Goal: Obtain resource: Download file/media

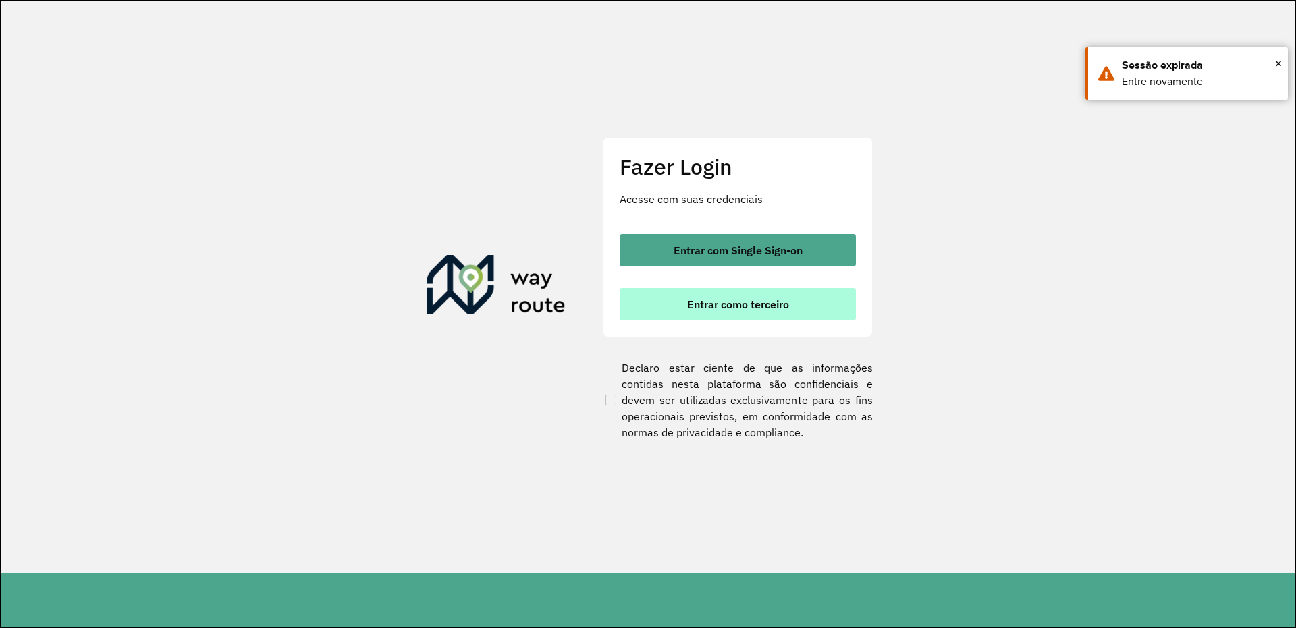
click at [717, 300] on span "Entrar como terceiro" at bounding box center [738, 304] width 102 height 11
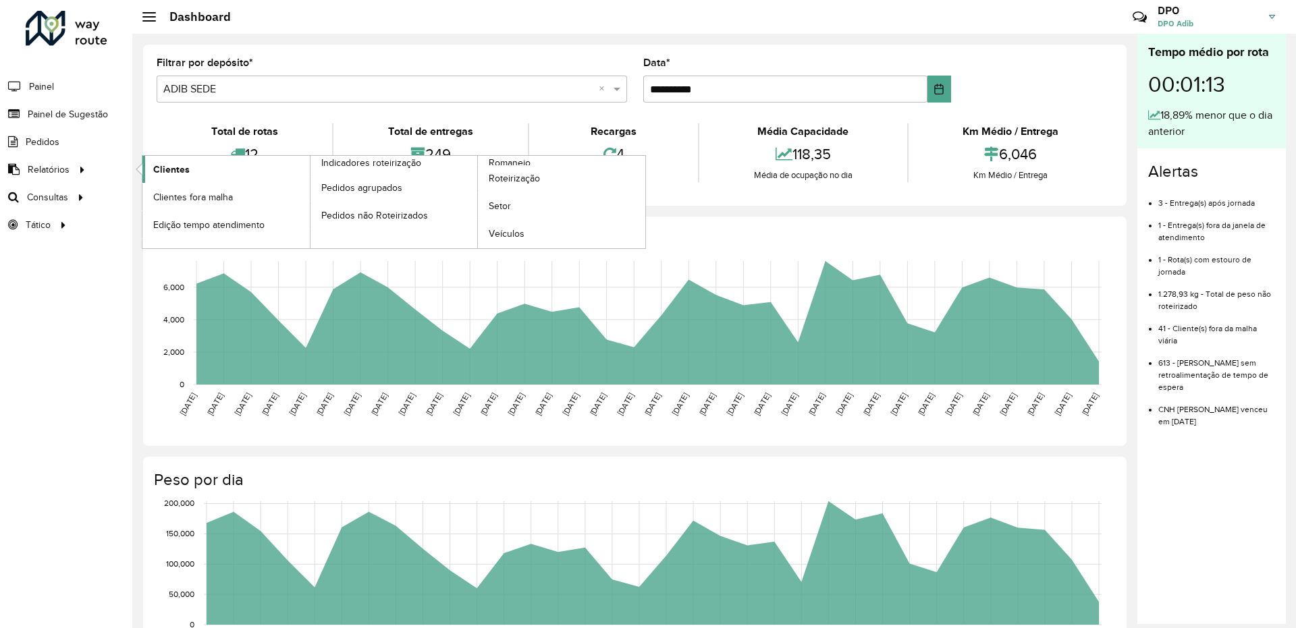
click at [172, 170] on span "Clientes" at bounding box center [171, 170] width 36 height 14
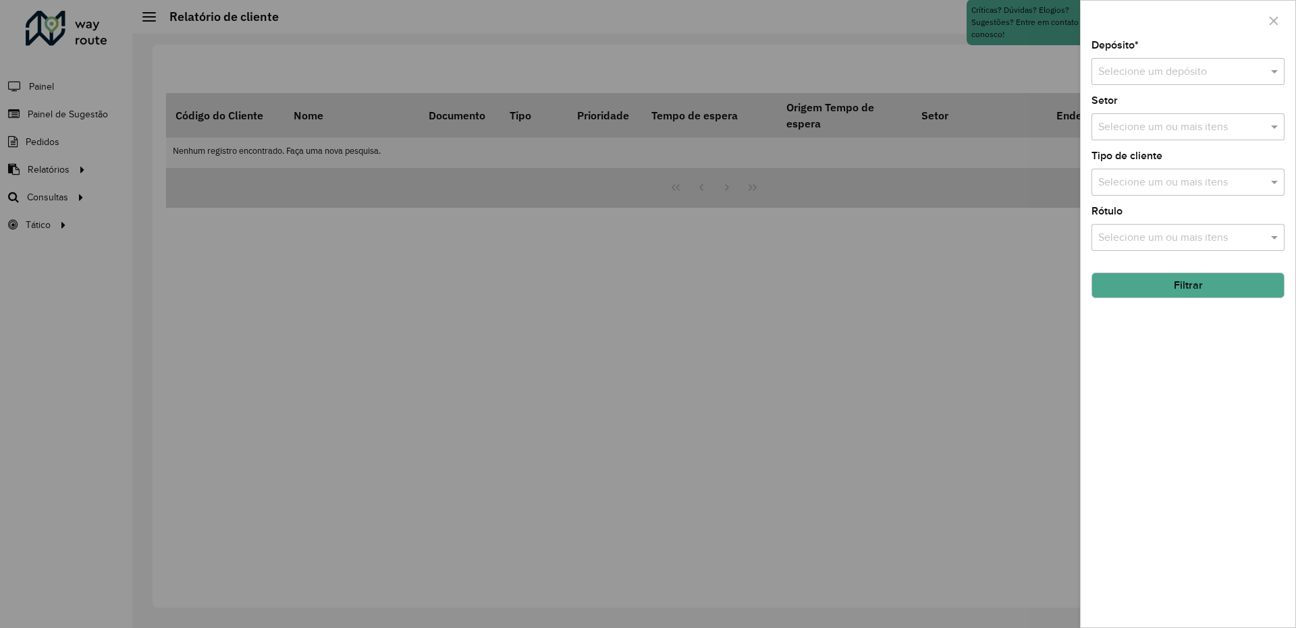
click at [1251, 61] on div "Selecione um depósito" at bounding box center [1187, 71] width 193 height 27
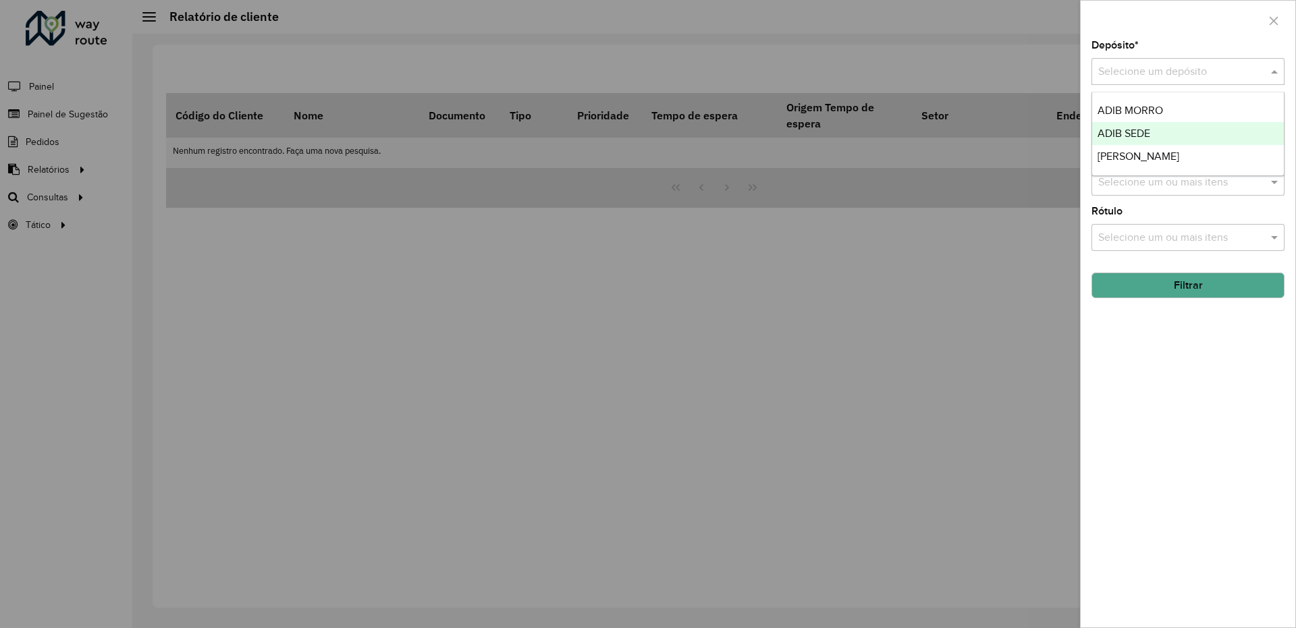
click at [1126, 128] on span "ADIB SEDE" at bounding box center [1123, 133] width 53 height 11
click at [1184, 292] on button "Filtrar" at bounding box center [1187, 286] width 193 height 26
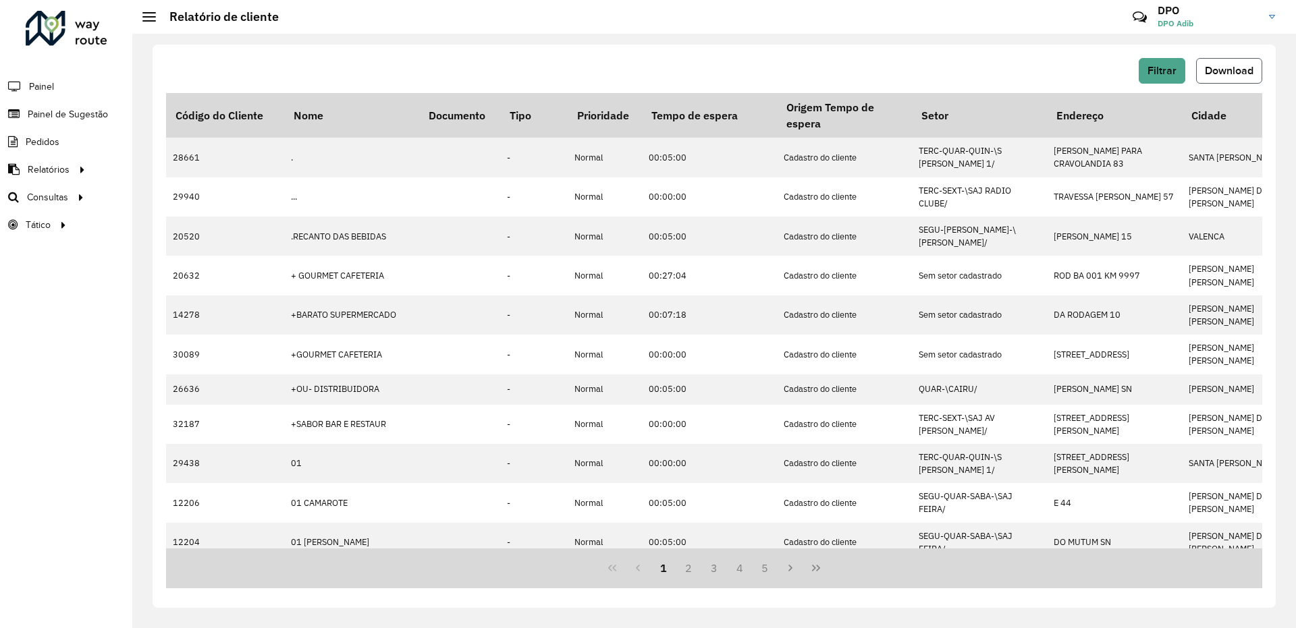
click at [1238, 72] on span "Download" at bounding box center [1229, 70] width 49 height 11
click at [1170, 69] on span "Filtrar" at bounding box center [1161, 70] width 29 height 11
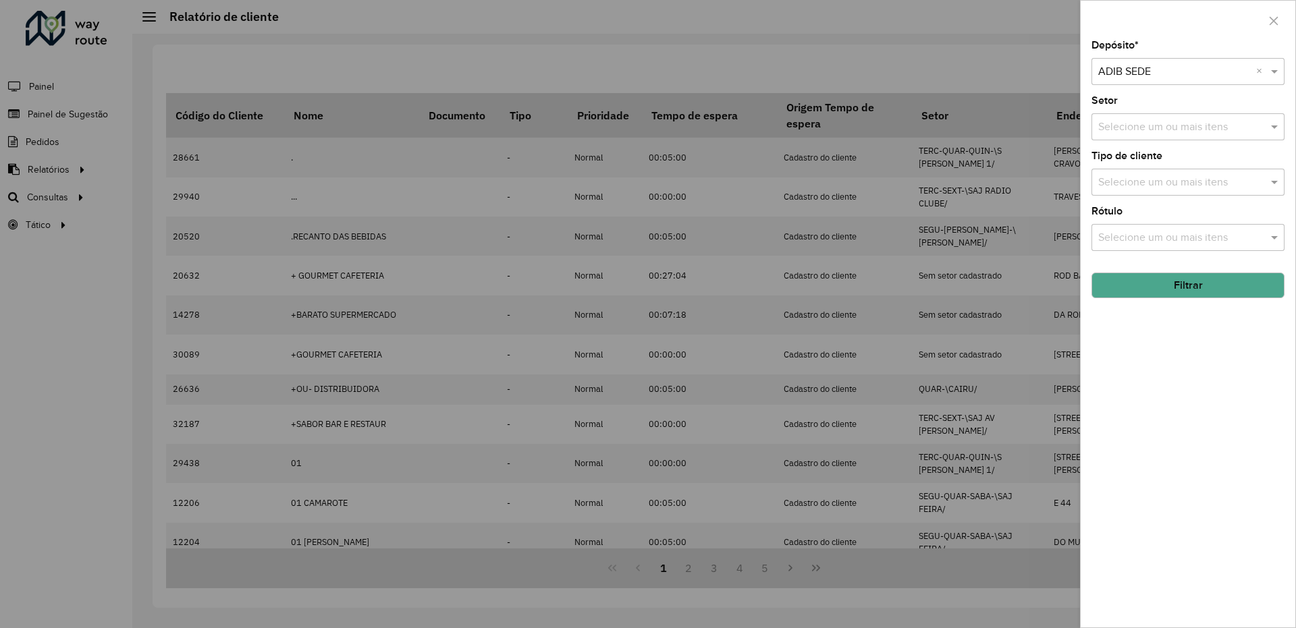
click at [1176, 71] on input "text" at bounding box center [1174, 72] width 153 height 16
click at [1168, 113] on div "ADIB MORRO" at bounding box center [1188, 110] width 192 height 23
click at [1190, 284] on button "Filtrar" at bounding box center [1187, 286] width 193 height 26
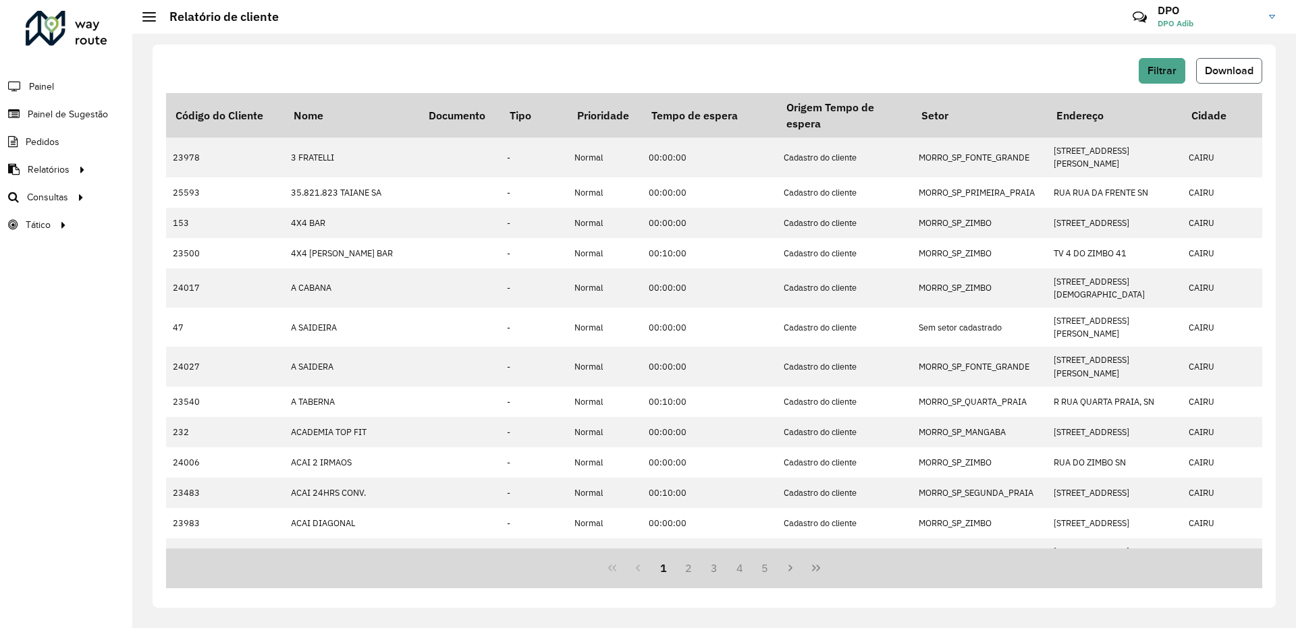
click at [1208, 67] on span "Download" at bounding box center [1229, 70] width 49 height 11
